Goal: Complete application form: Complete application form

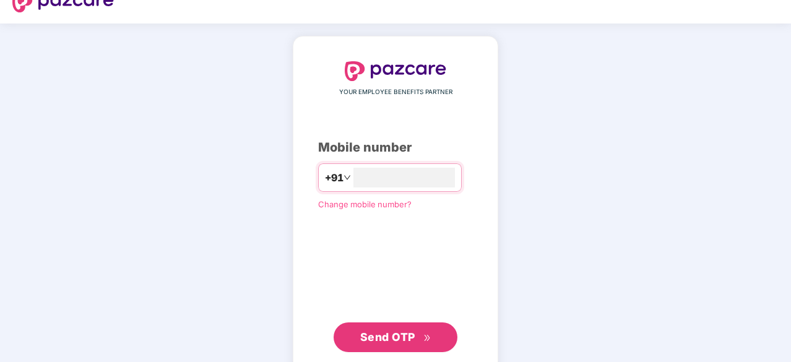
scroll to position [26, 0]
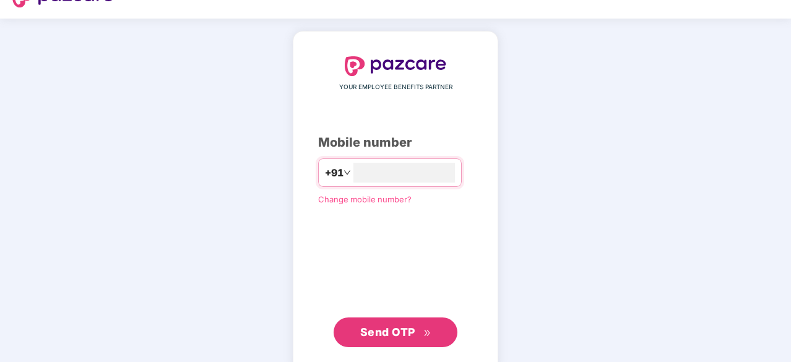
type input "**********"
click at [403, 333] on span "Send OTP" at bounding box center [387, 332] width 55 height 13
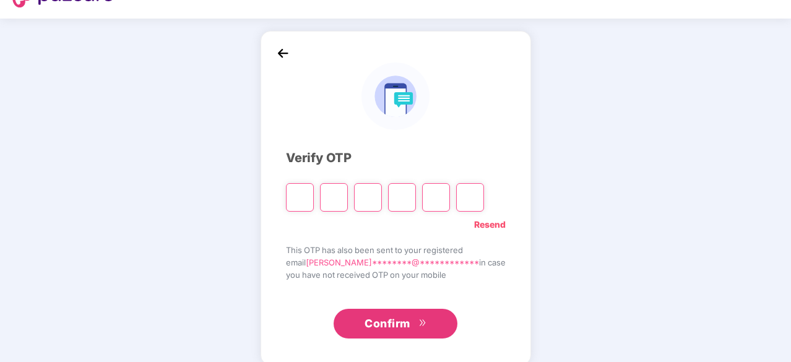
type input "*"
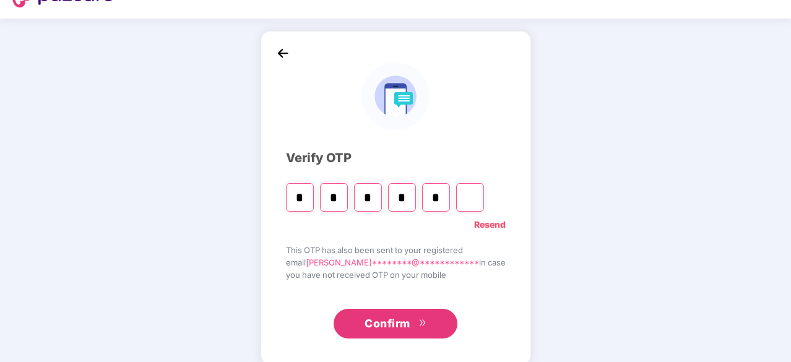
type input "*"
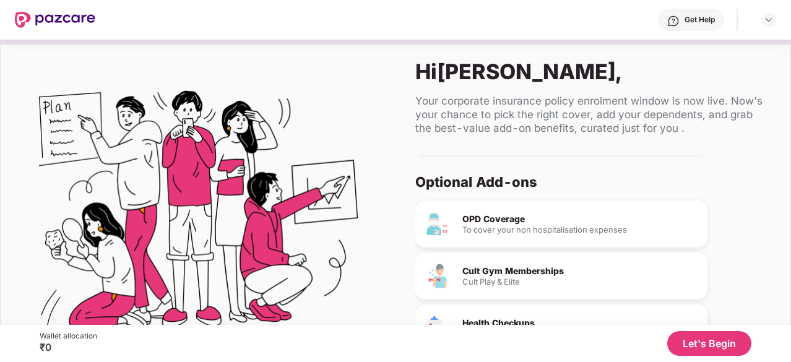
scroll to position [116, 0]
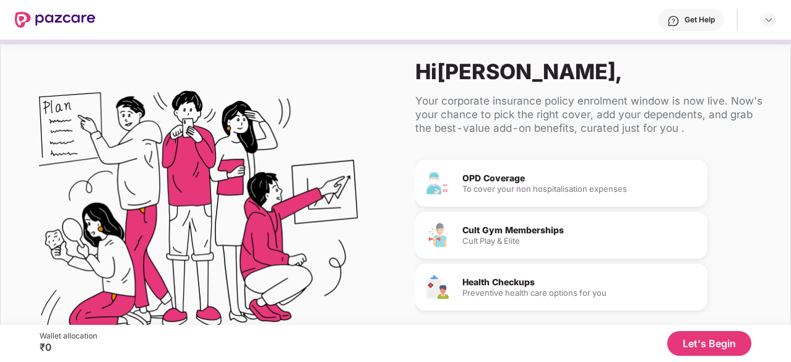
click at [720, 341] on button "Let's Begin" at bounding box center [710, 343] width 84 height 25
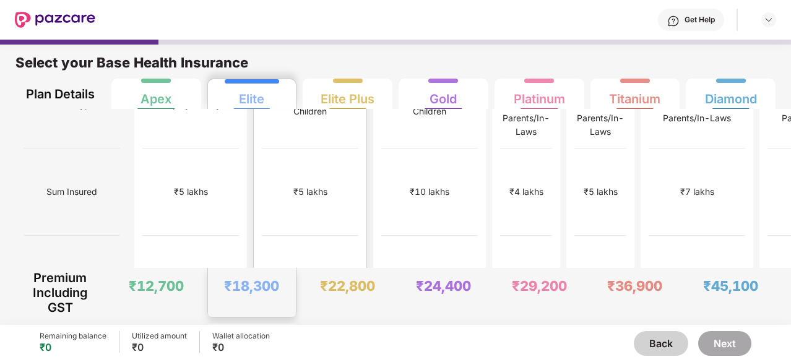
scroll to position [0, 0]
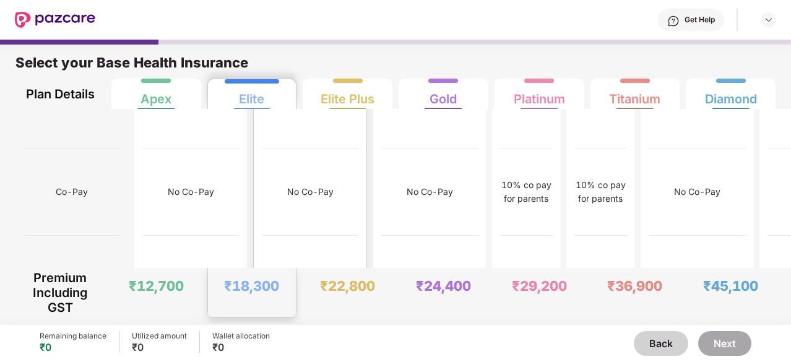
click at [266, 236] on div "₹12,000" at bounding box center [310, 279] width 97 height 87
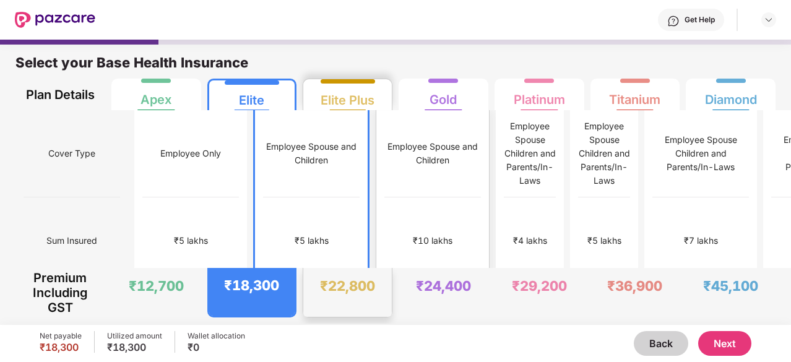
click at [385, 203] on div "₹10 lakhs" at bounding box center [433, 241] width 97 height 87
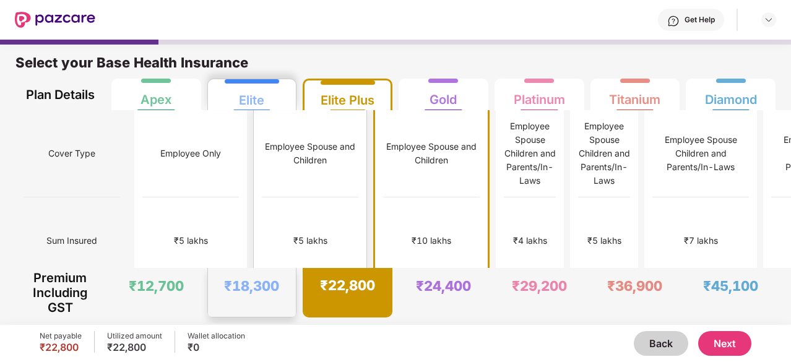
click at [262, 181] on div "Employee Spouse and Children" at bounding box center [310, 153] width 97 height 87
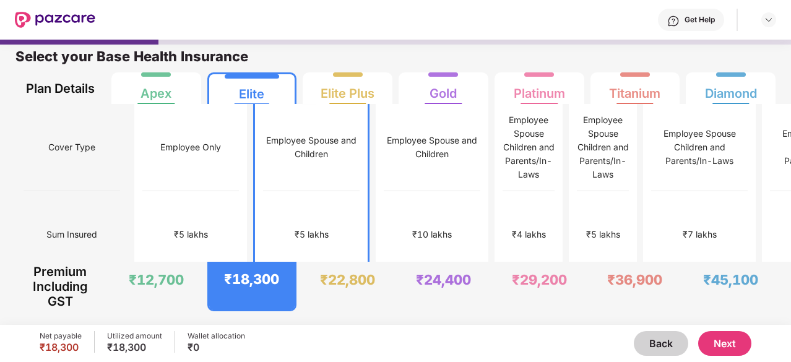
click at [733, 338] on button "Next" at bounding box center [725, 343] width 53 height 25
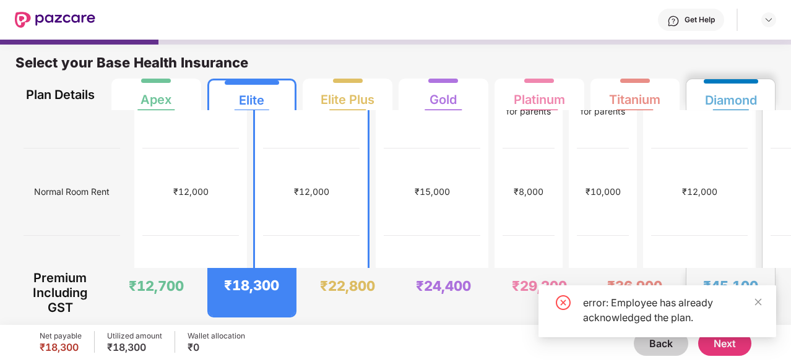
scroll to position [225, 0]
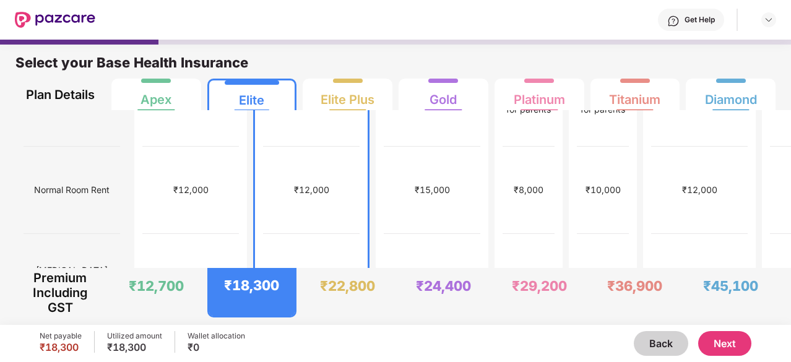
click at [730, 347] on button "Next" at bounding box center [725, 343] width 53 height 25
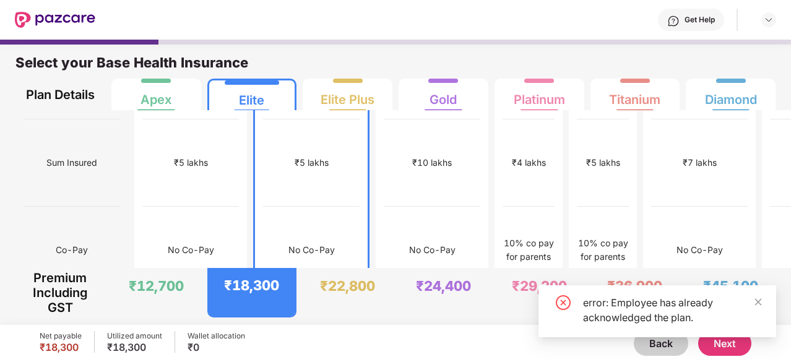
scroll to position [0, 0]
